Goal: Task Accomplishment & Management: Complete application form

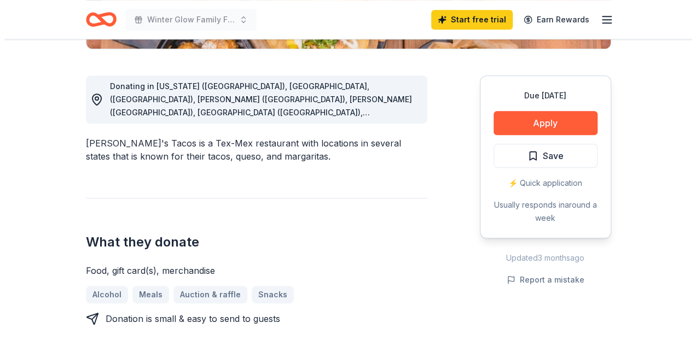
scroll to position [282, 0]
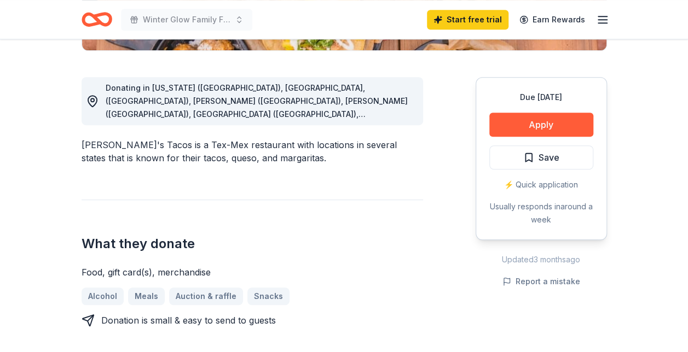
click at [384, 118] on span "Donating in [US_STATE] ([GEOGRAPHIC_DATA]), [GEOGRAPHIC_DATA], ([GEOGRAPHIC_DAT…" at bounding box center [257, 186] width 302 height 206
click at [542, 129] on button "Apply" at bounding box center [541, 125] width 104 height 24
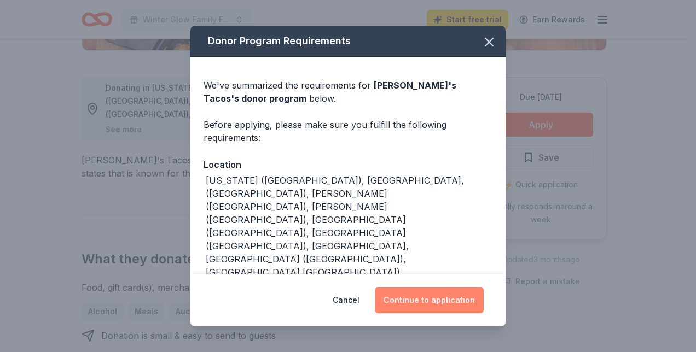
click at [445, 295] on button "Continue to application" at bounding box center [429, 300] width 109 height 26
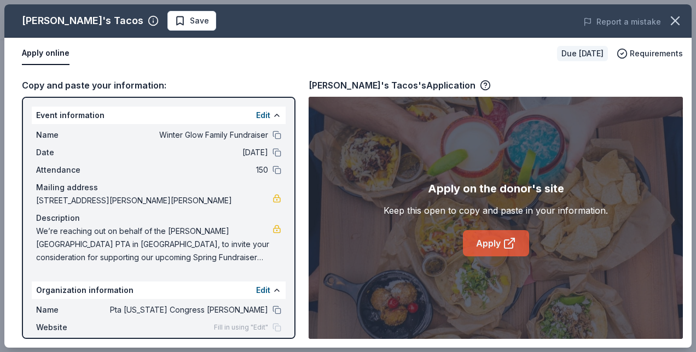
click at [488, 239] on link "Apply" at bounding box center [496, 243] width 66 height 26
click at [508, 240] on icon at bounding box center [509, 244] width 8 height 8
